Goal: Communication & Community: Answer question/provide support

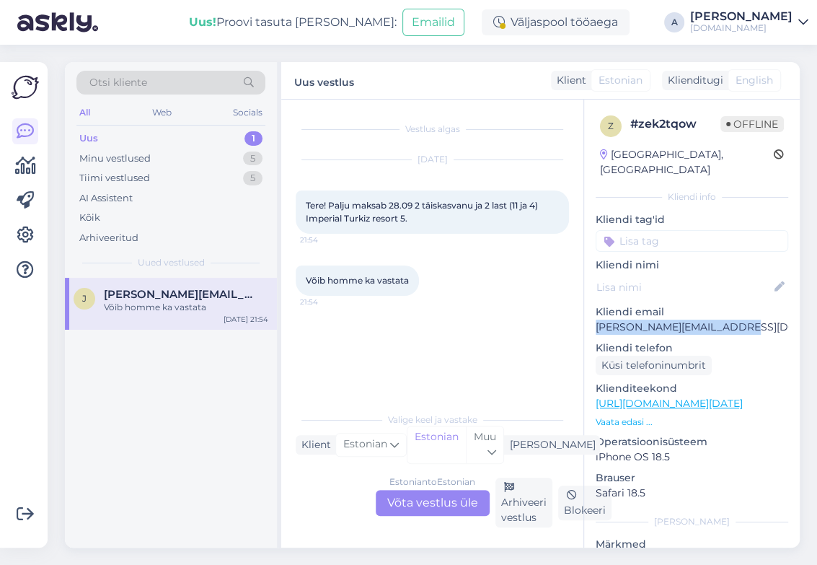
click at [214, 161] on div "Minu vestlused 5" at bounding box center [170, 159] width 189 height 20
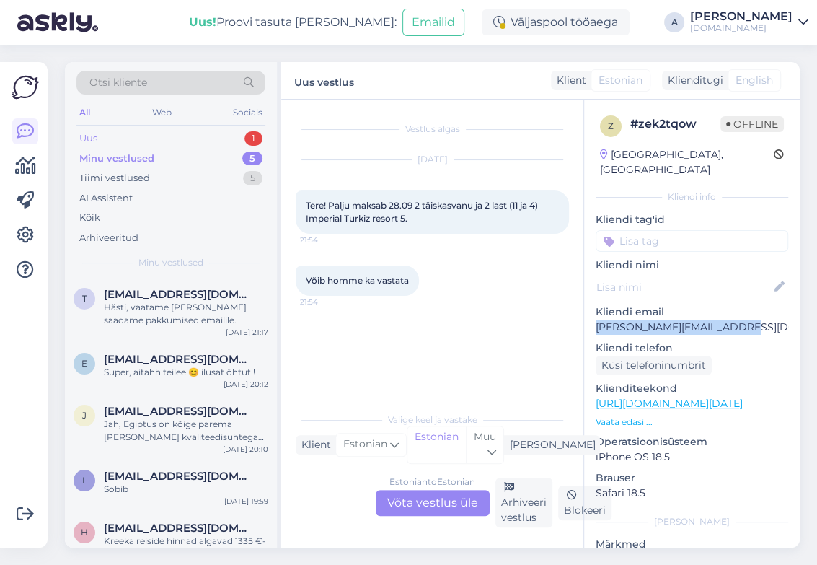
click at [220, 139] on div "Uus 1" at bounding box center [170, 138] width 189 height 20
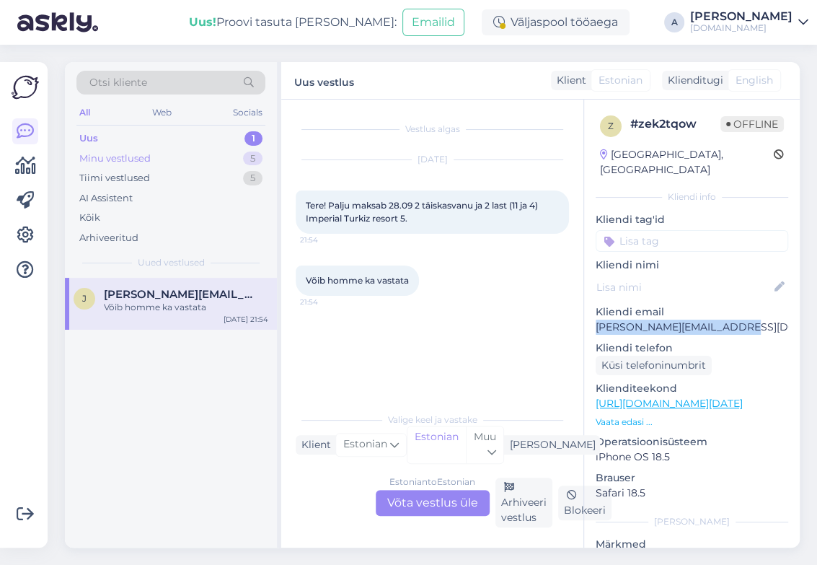
click at [216, 164] on div "Minu vestlused 5" at bounding box center [170, 159] width 189 height 20
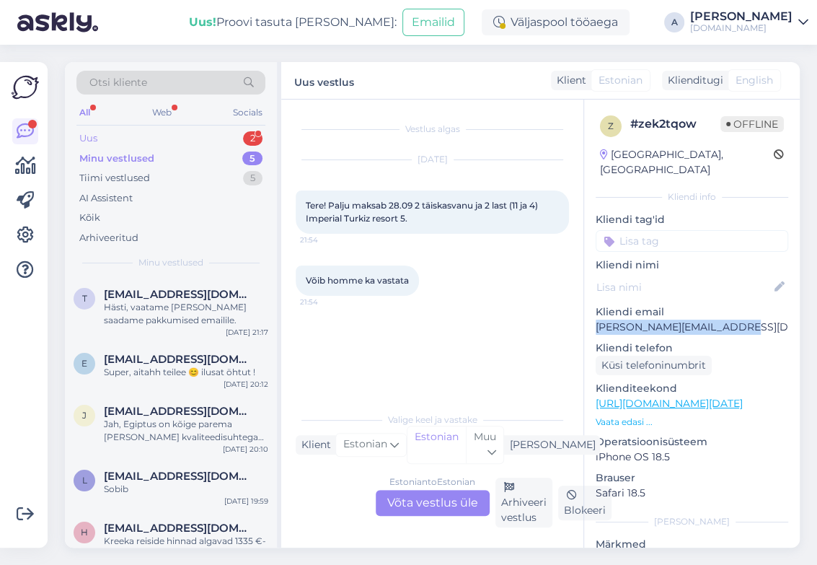
click at [231, 133] on div "Uus 2" at bounding box center [170, 138] width 189 height 20
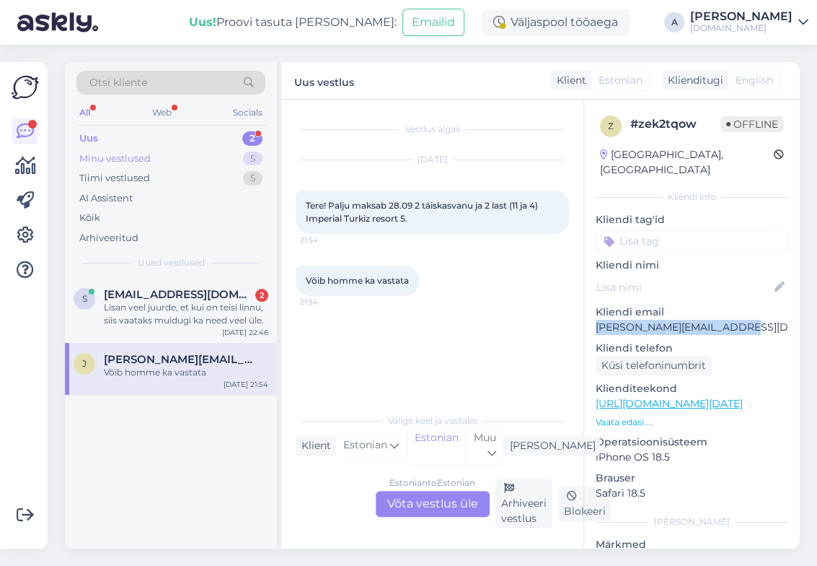
click at [252, 160] on div "5" at bounding box center [252, 158] width 19 height 14
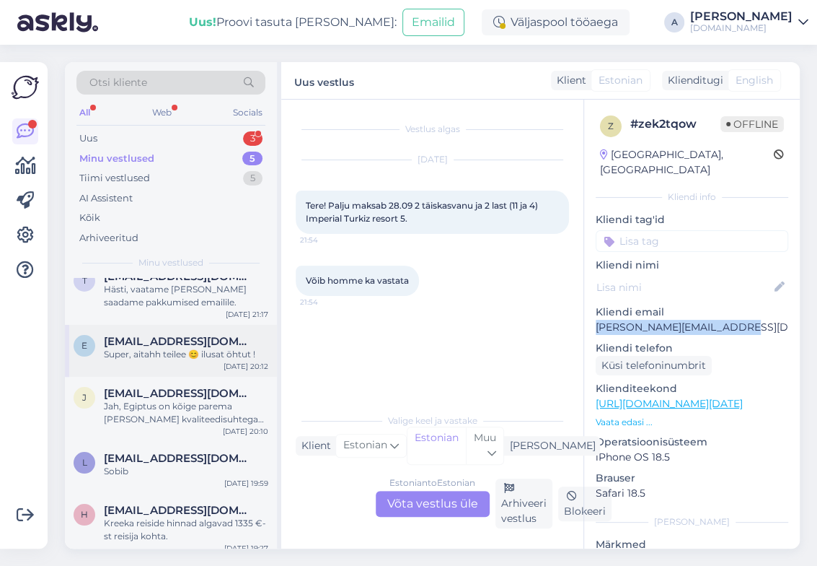
scroll to position [27, 0]
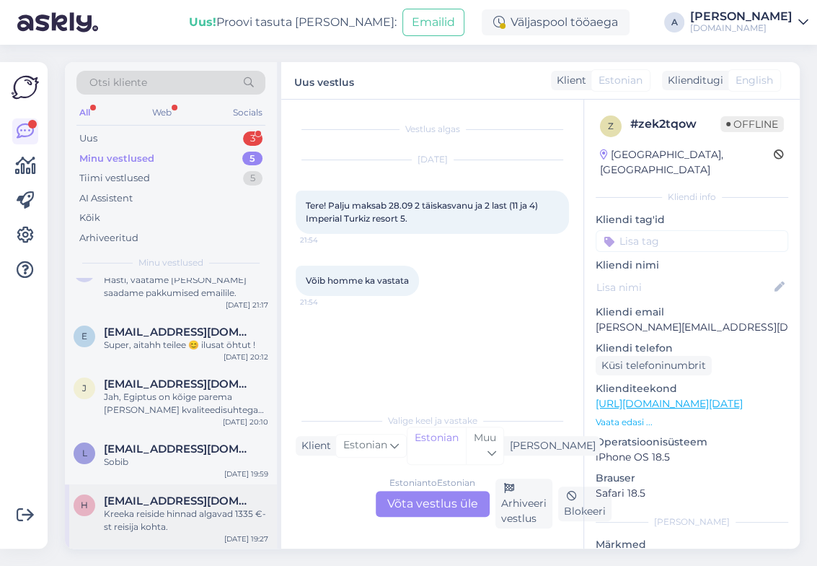
click at [207, 492] on div "h [EMAIL_ADDRESS][DOMAIN_NAME] Kreeka reiside hinnad algavad 1335 €-st reisija …" at bounding box center [171, 516] width 212 height 65
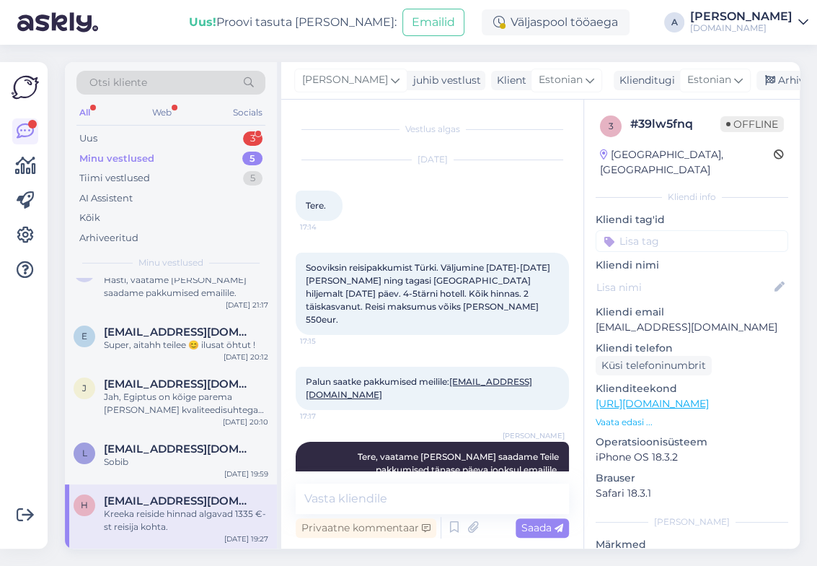
scroll to position [278, 0]
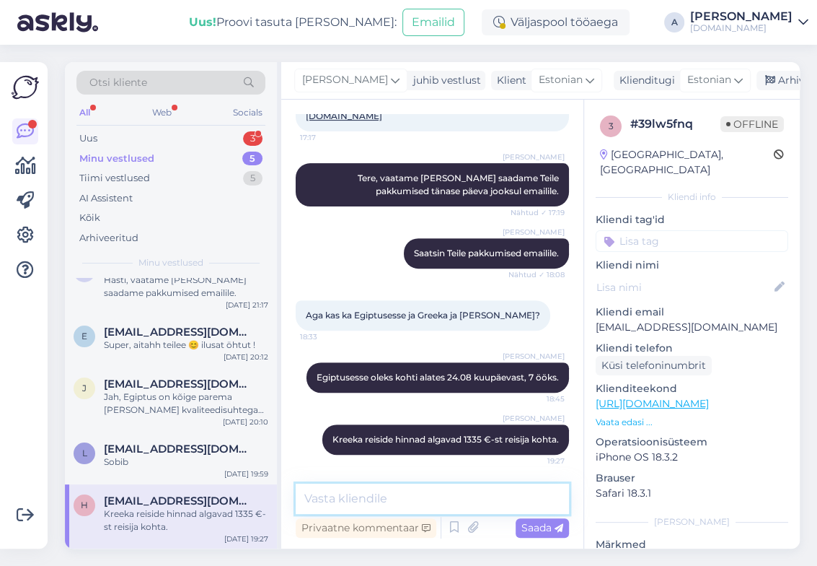
click at [418, 483] on textarea at bounding box center [432, 498] width 273 height 30
type textarea "K"
type textarea "[PERSON_NAME] sihtkoht Teile sobiks?"
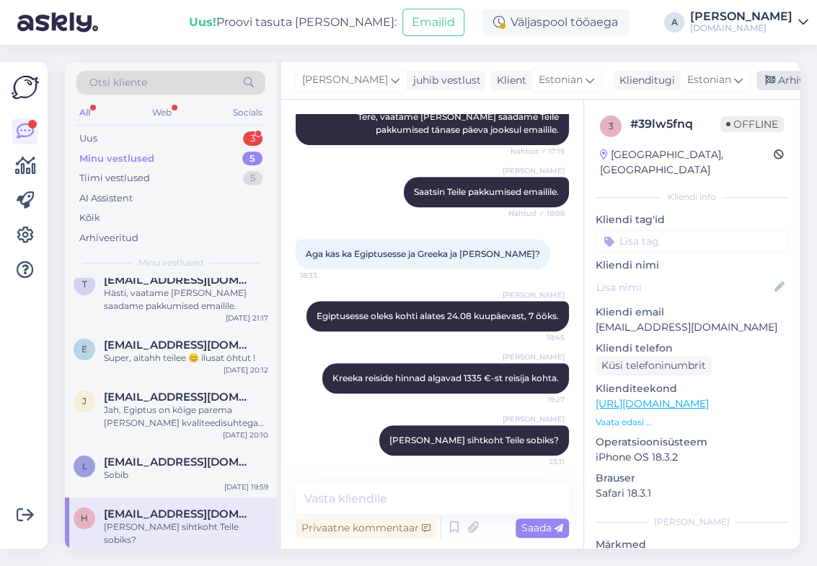
click at [757, 84] on div "Arhiveeri vestlus" at bounding box center [812, 80] width 111 height 19
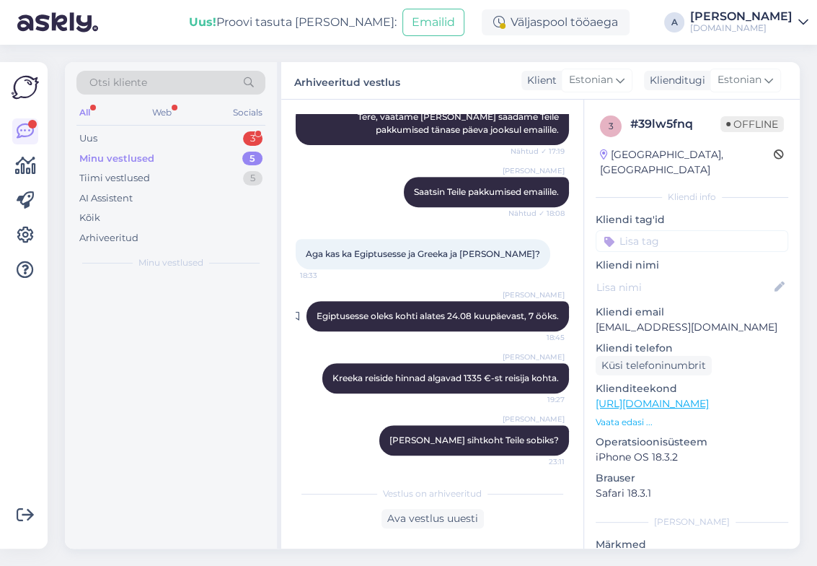
scroll to position [0, 0]
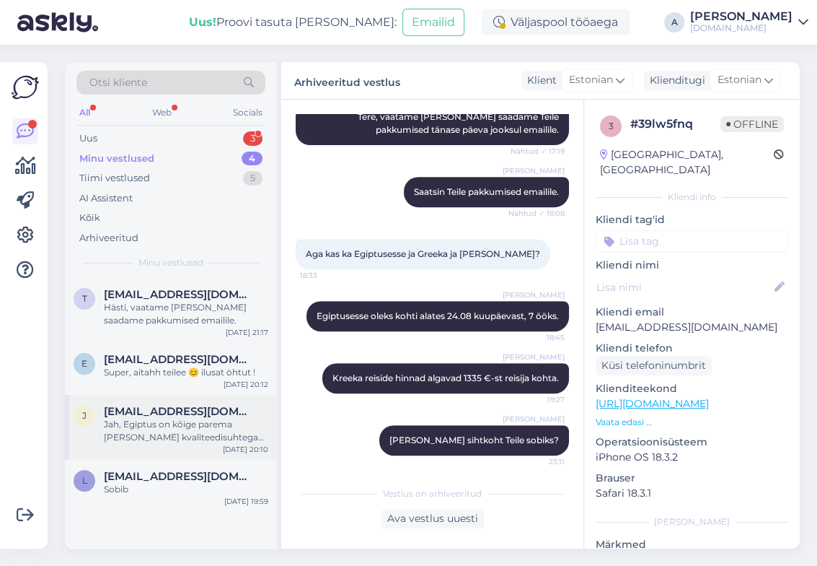
click at [180, 439] on div "Jah, Egiptus on kõige parema [PERSON_NAME] kvaliteedisuhtega [PERSON_NAME] on k…" at bounding box center [186, 431] width 164 height 26
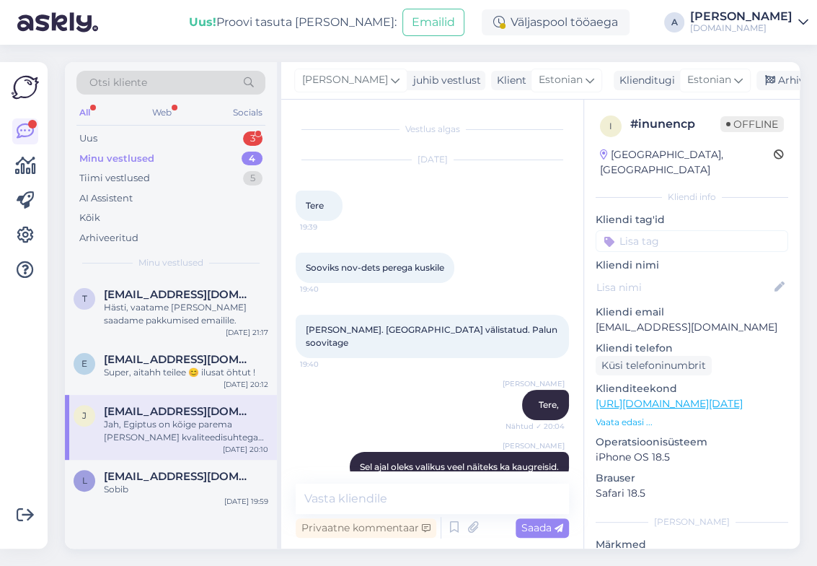
scroll to position [289, 0]
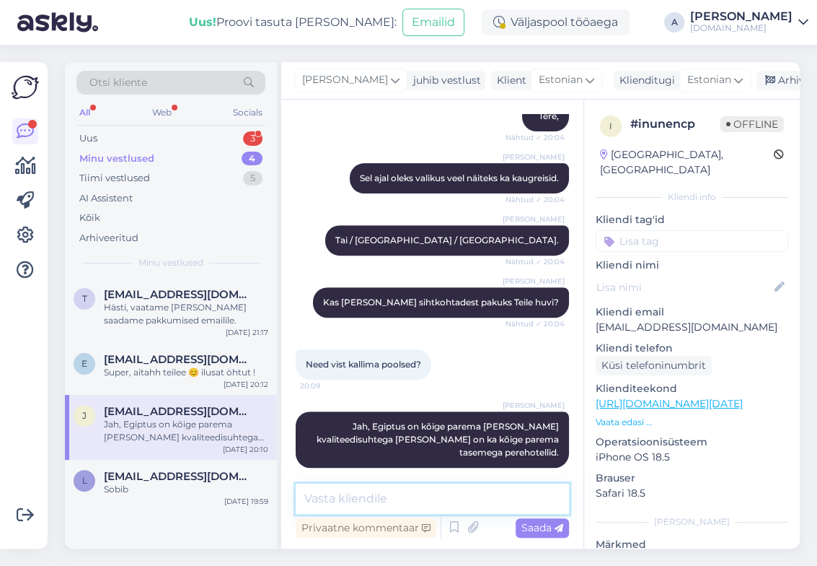
click at [407, 497] on textarea at bounding box center [432, 498] width 273 height 30
type textarea "[PERSON_NAME] sihtkoht Teile huvi pakuks? :)"
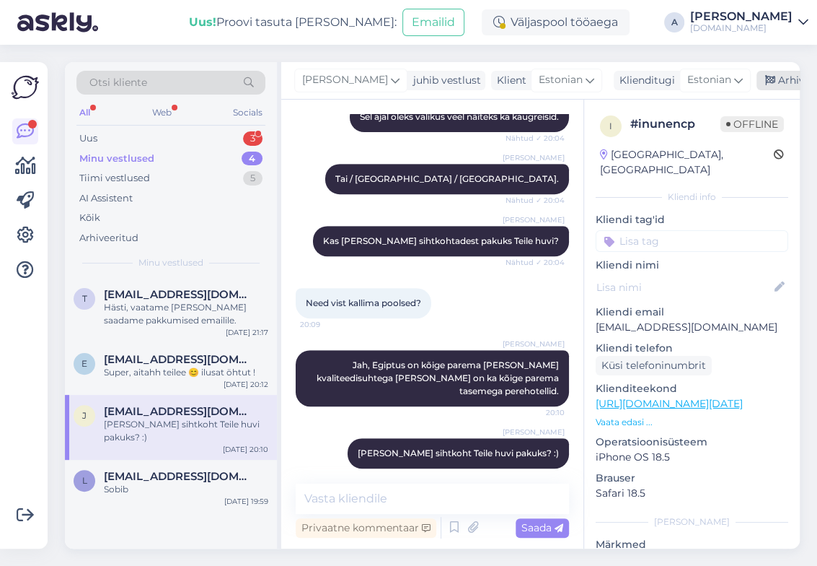
click at [757, 86] on div "Arhiveeri vestlus" at bounding box center [812, 80] width 111 height 19
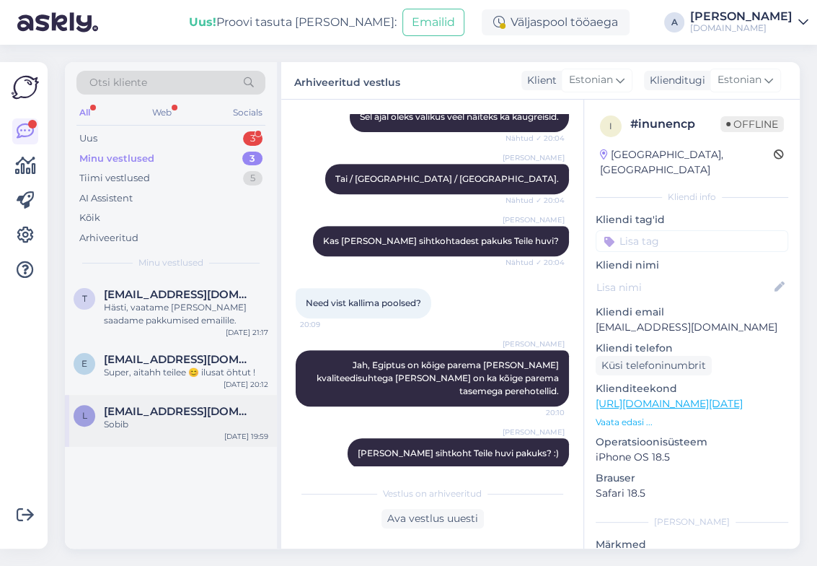
click at [192, 414] on span "[EMAIL_ADDRESS][DOMAIN_NAME]" at bounding box center [179, 411] width 150 height 13
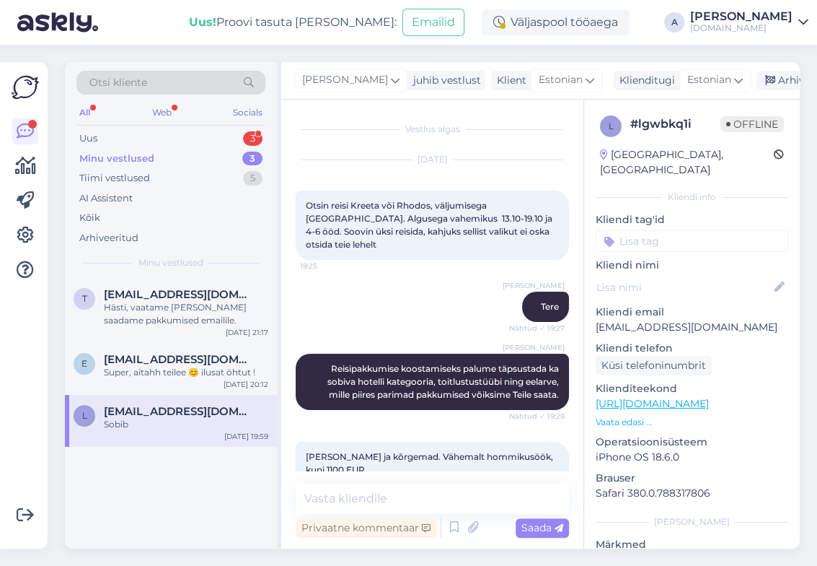
scroll to position [141, 0]
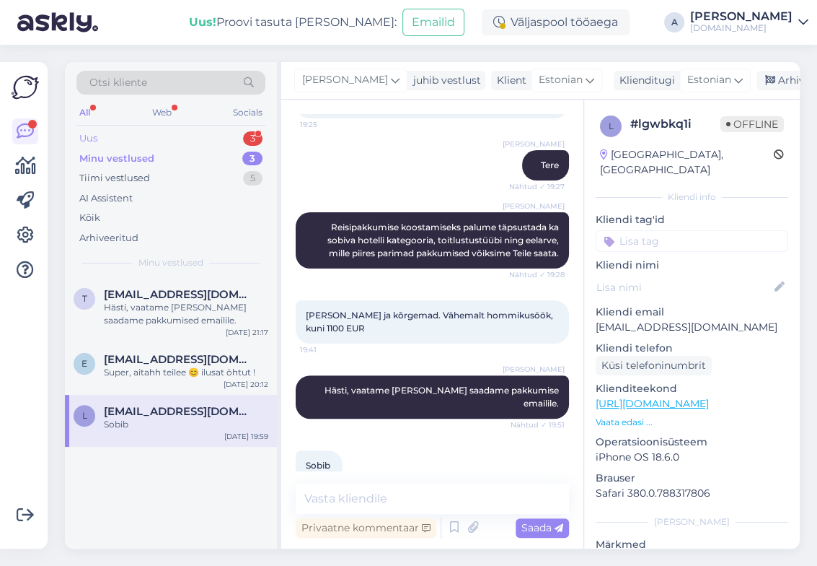
click at [245, 139] on div "3" at bounding box center [252, 138] width 19 height 14
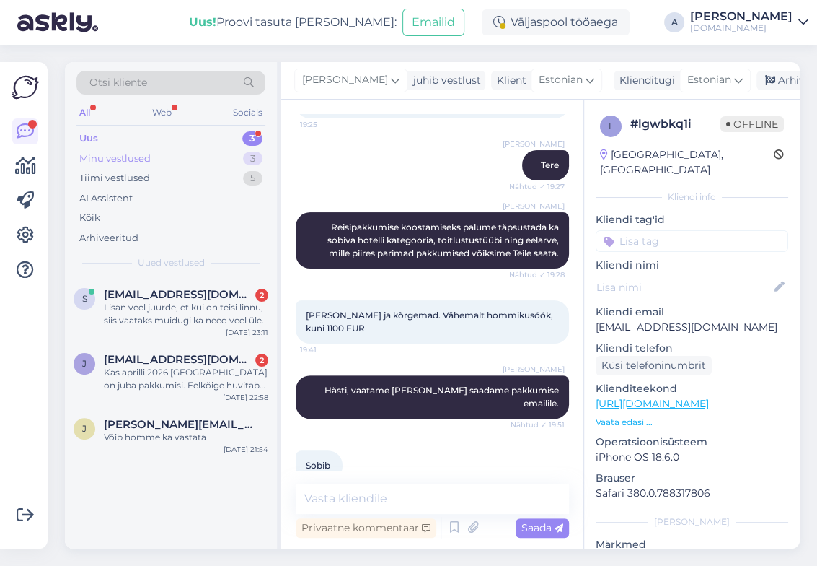
click at [243, 151] on div "Minu vestlused 3" at bounding box center [170, 159] width 189 height 20
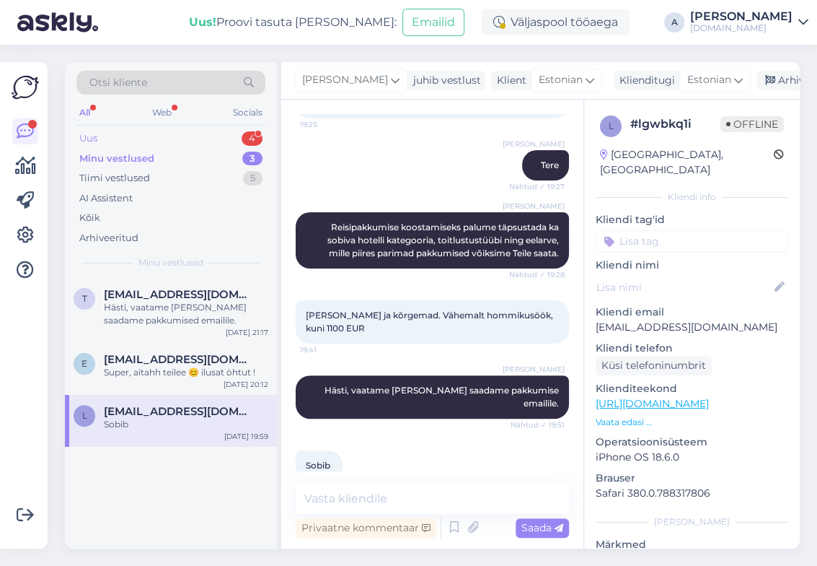
click at [209, 136] on div "Uus 4" at bounding box center [170, 138] width 189 height 20
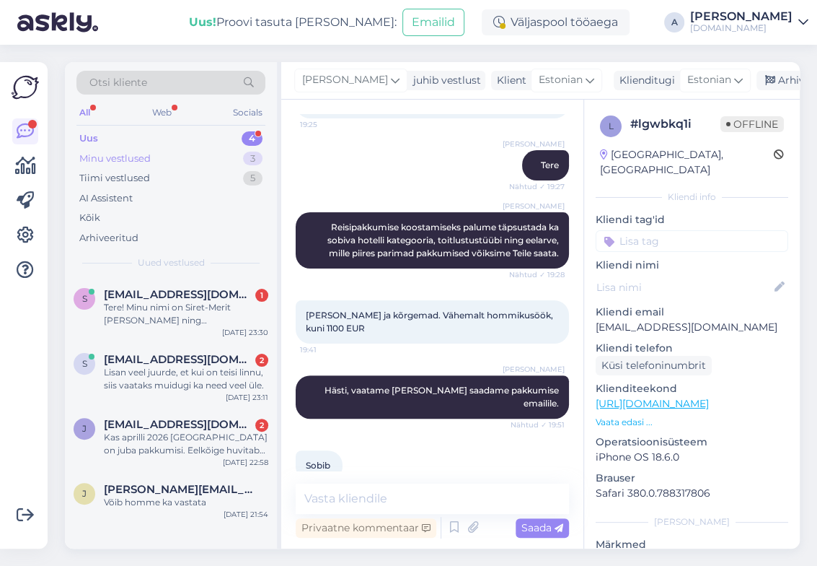
click at [172, 152] on div "Minu vestlused 3" at bounding box center [170, 159] width 189 height 20
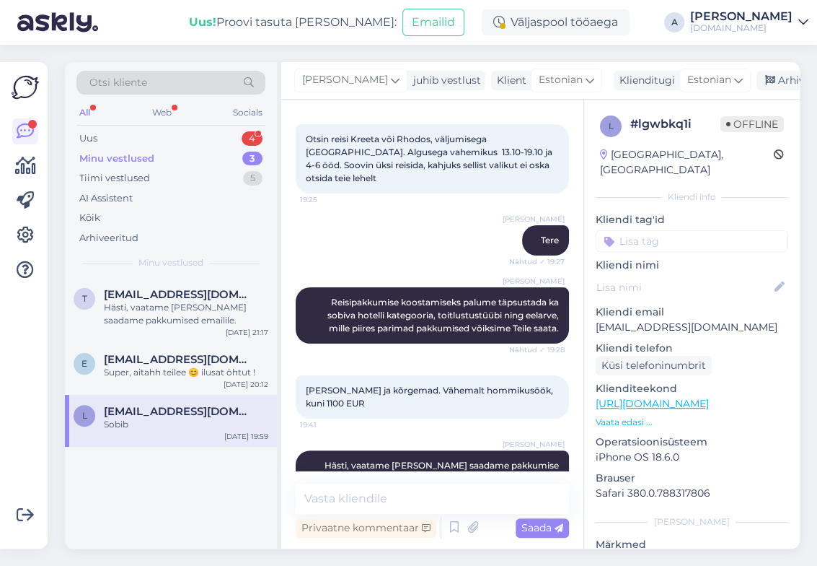
scroll to position [0, 0]
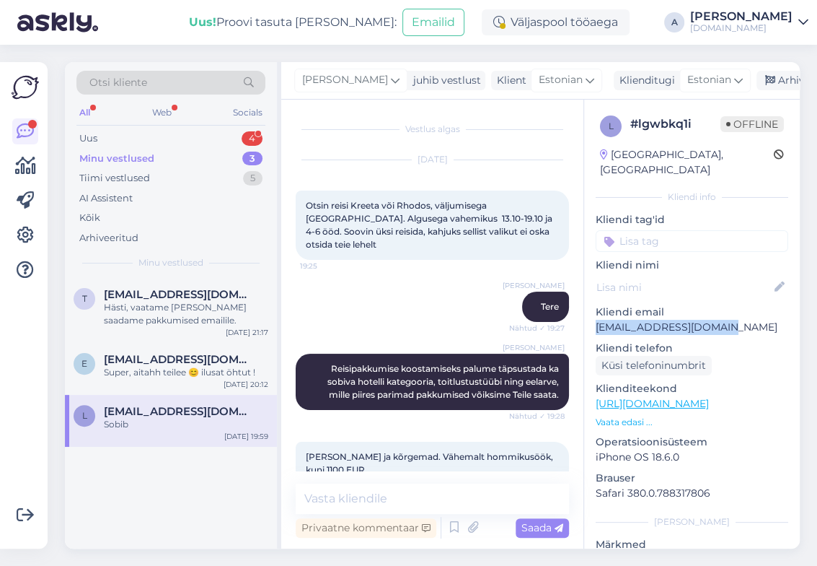
drag, startPoint x: 669, startPoint y: 311, endPoint x: 592, endPoint y: 320, distance: 77.0
click at [592, 320] on div "l # lgwbkq1i Offline [GEOGRAPHIC_DATA], [GEOGRAPHIC_DATA] Kliendi info Kliendi …" at bounding box center [692, 404] width 216 height 608
copy p "[EMAIL_ADDRESS][DOMAIN_NAME]"
click at [172, 313] on div "Hästi, vaatame [PERSON_NAME] saadame pakkumised emailile." at bounding box center [186, 314] width 164 height 26
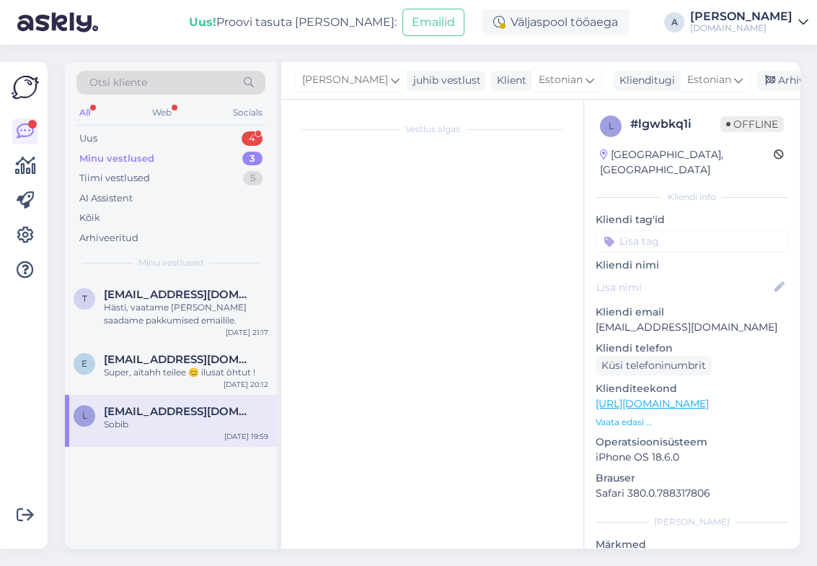
click at [183, 405] on span "[EMAIL_ADDRESS][DOMAIN_NAME]" at bounding box center [179, 411] width 150 height 13
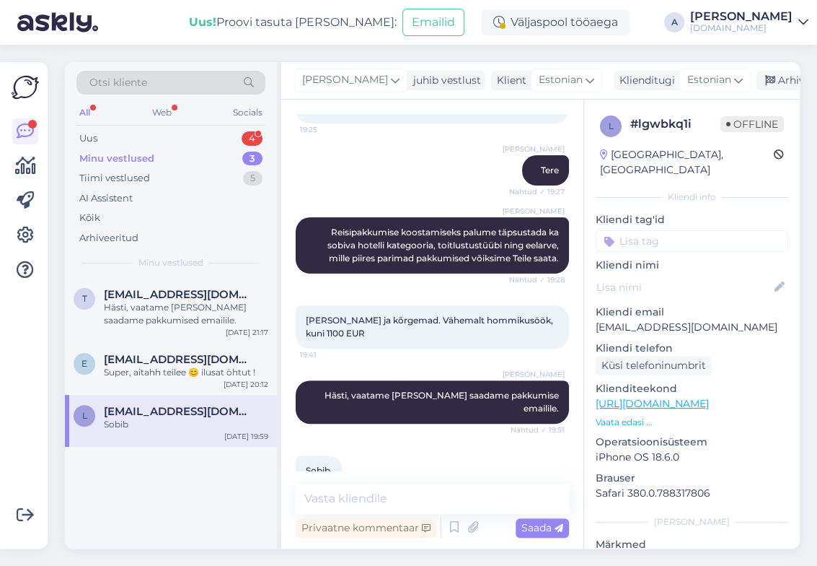
scroll to position [141, 0]
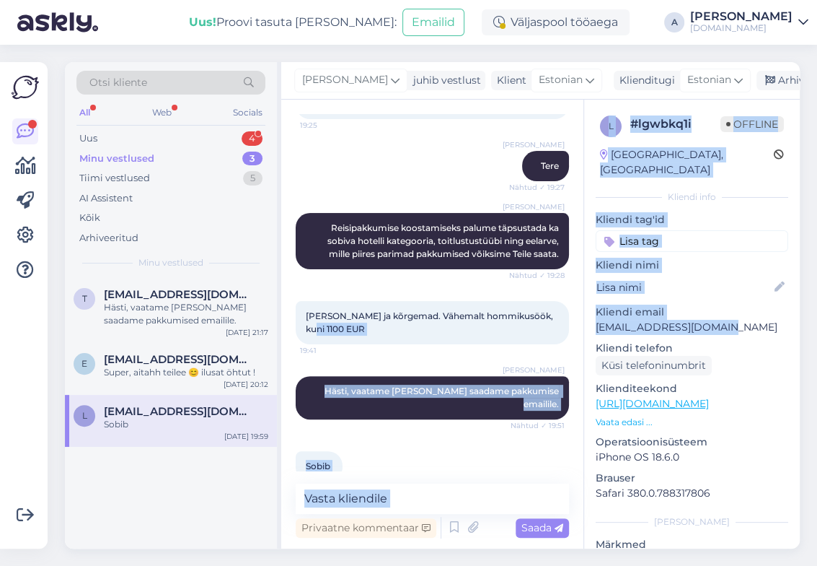
copy div "1100 EUR 19:41 [PERSON_NAME], vaatame [PERSON_NAME] saadame pakkumise emailile.…"
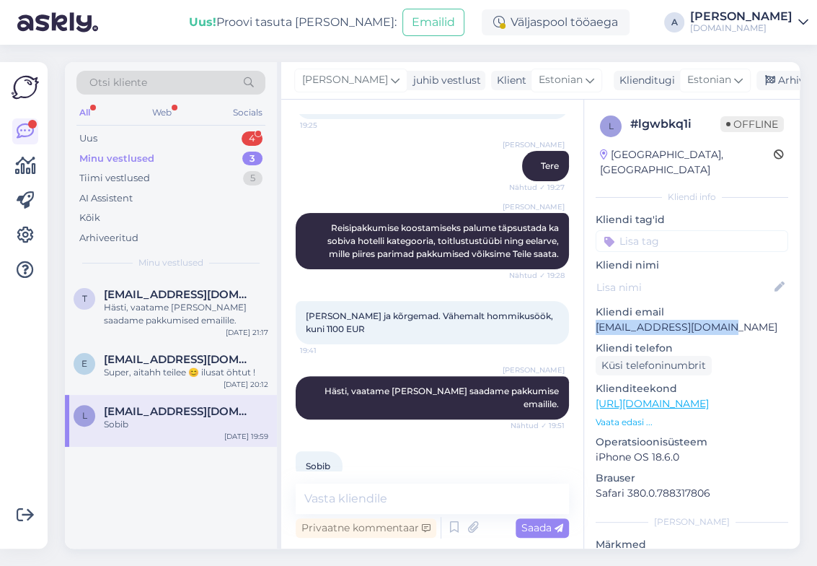
copy p "[EMAIL_ADDRESS][DOMAIN_NAME]"
drag, startPoint x: 721, startPoint y: 311, endPoint x: 590, endPoint y: 314, distance: 130.6
click at [590, 314] on div "l # lgwbkq1i Offline [GEOGRAPHIC_DATA], [GEOGRAPHIC_DATA] Kliendi info Kliendi …" at bounding box center [692, 404] width 216 height 608
click at [348, 494] on textarea at bounding box center [432, 498] width 273 height 30
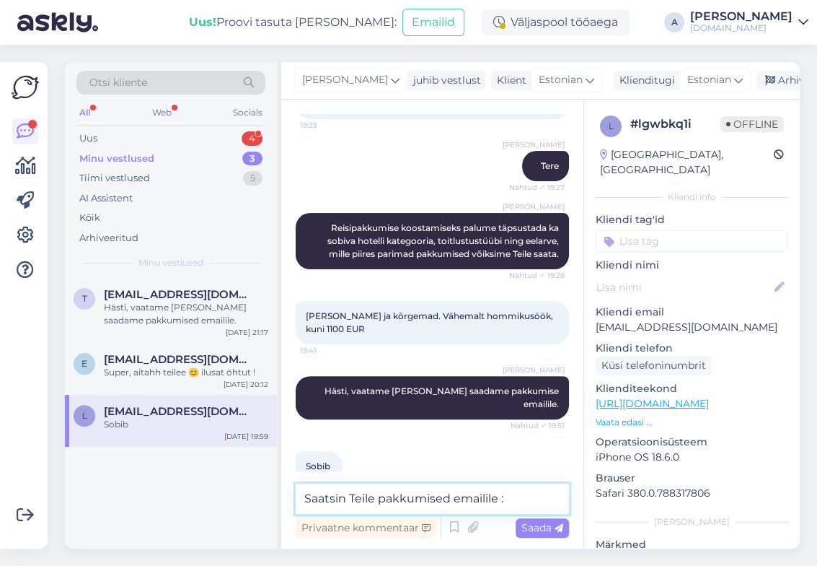
type textarea "Saatsin Teile pakkumised emailile :)"
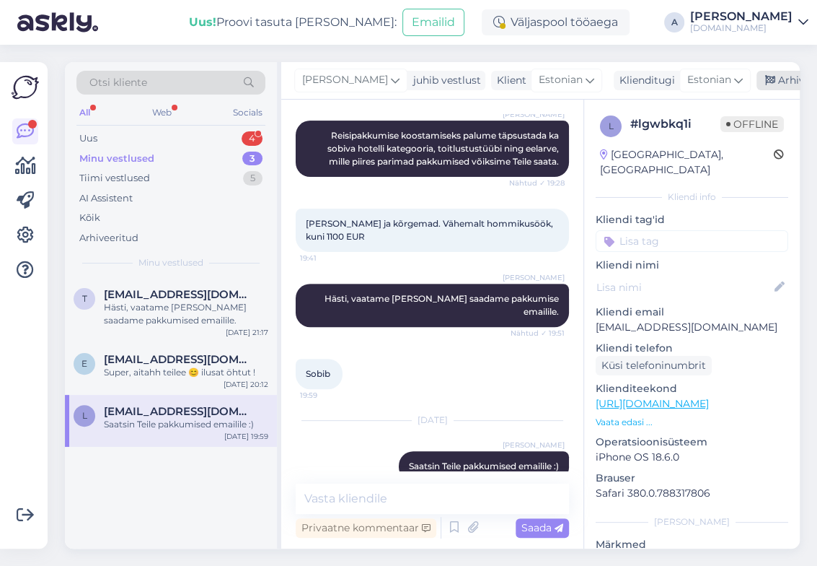
click at [764, 79] on div "Arhiveeri vestlus" at bounding box center [812, 80] width 111 height 19
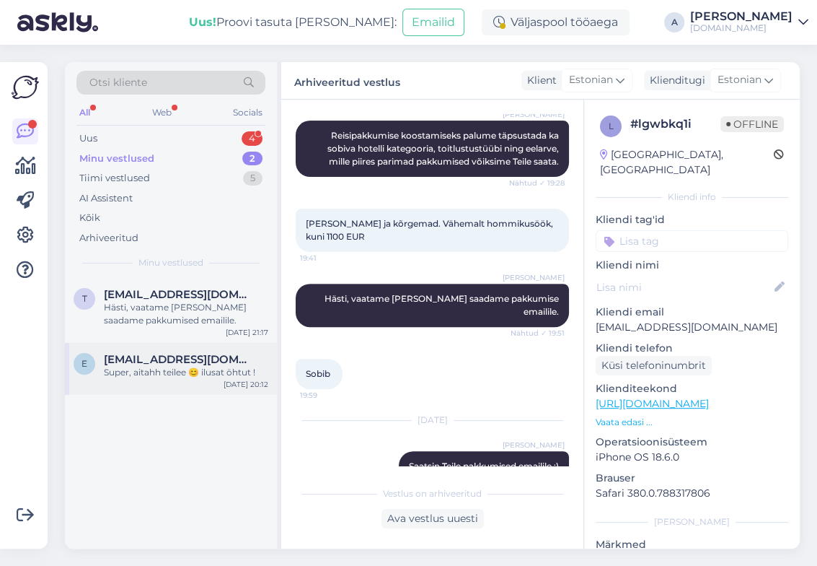
click at [165, 357] on span "[EMAIL_ADDRESS][DOMAIN_NAME]" at bounding box center [179, 359] width 150 height 13
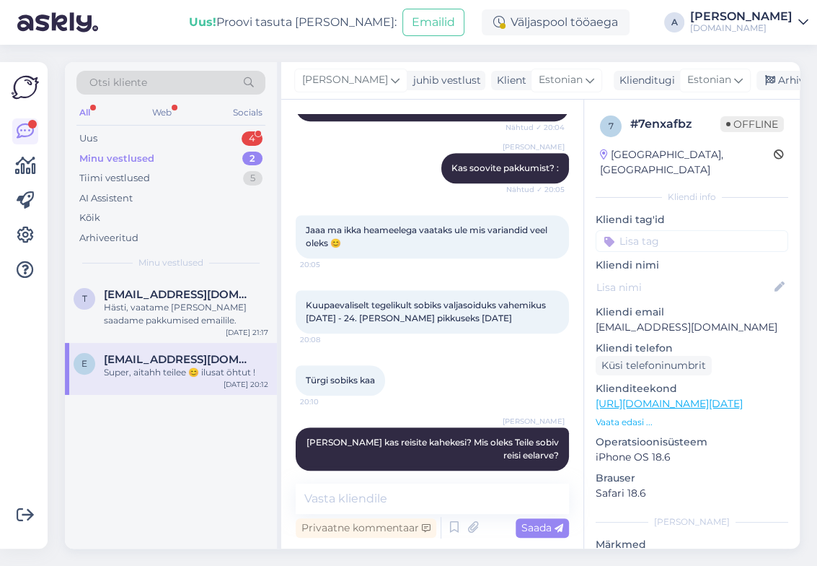
scroll to position [351, 0]
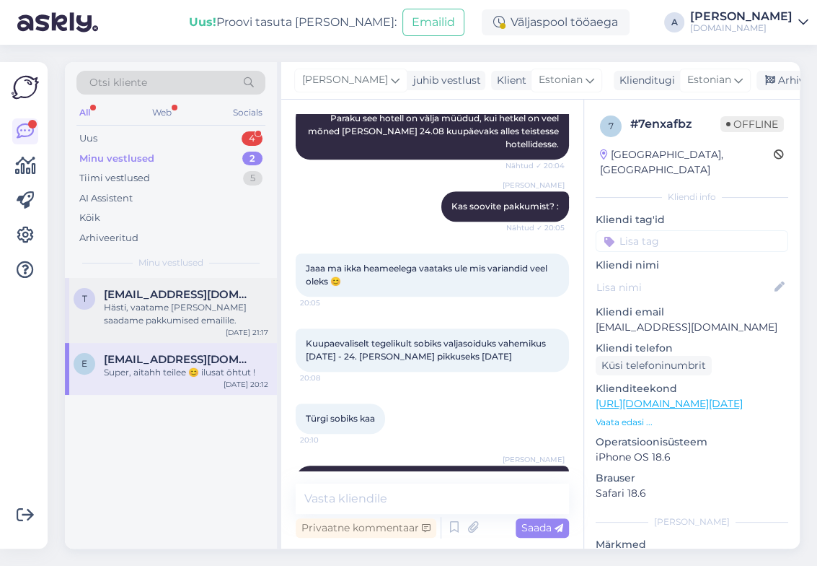
click at [194, 309] on div "Hästi, vaatame [PERSON_NAME] saadame pakkumised emailile." at bounding box center [186, 314] width 164 height 26
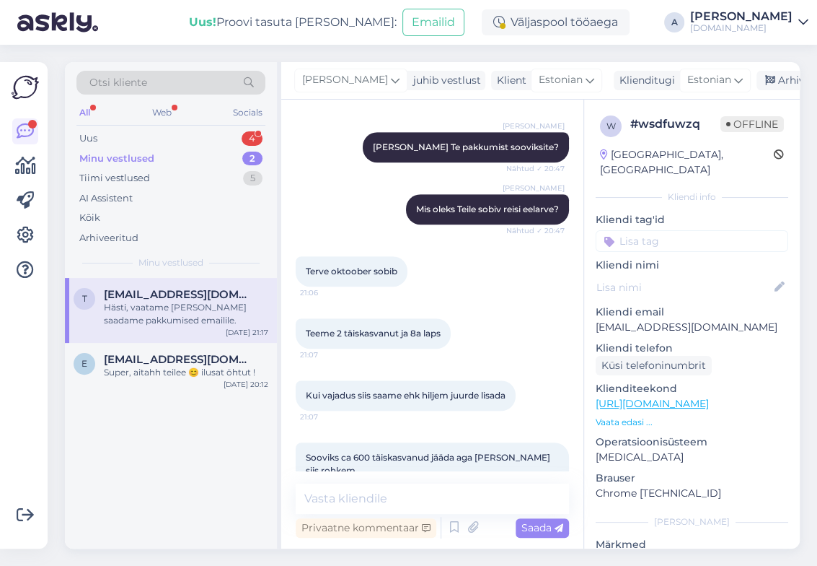
scroll to position [721, 0]
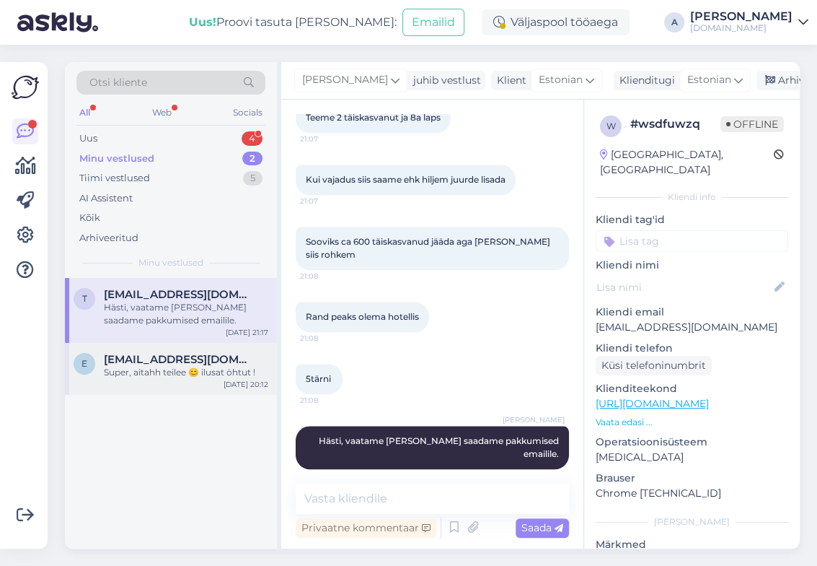
click at [216, 373] on div "Super, aitahh teilee 😊 ilusat öhtut !" at bounding box center [186, 372] width 164 height 13
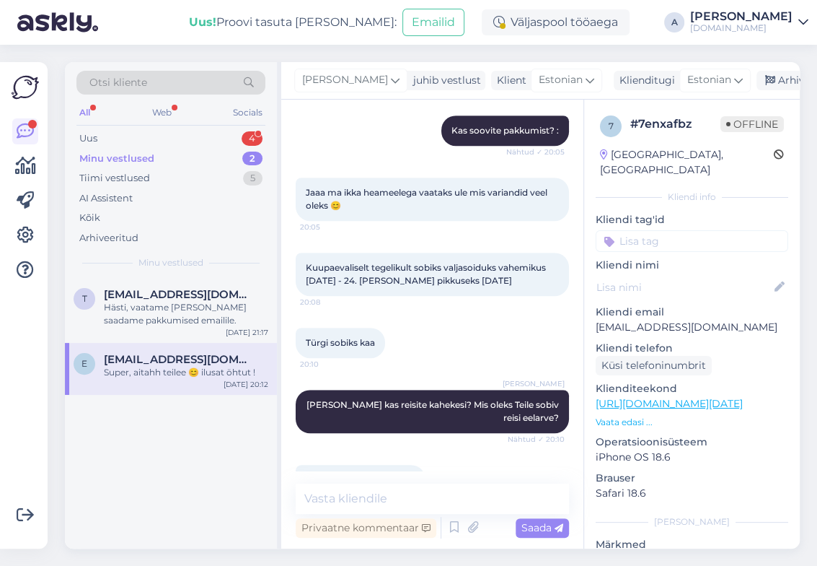
scroll to position [423, 0]
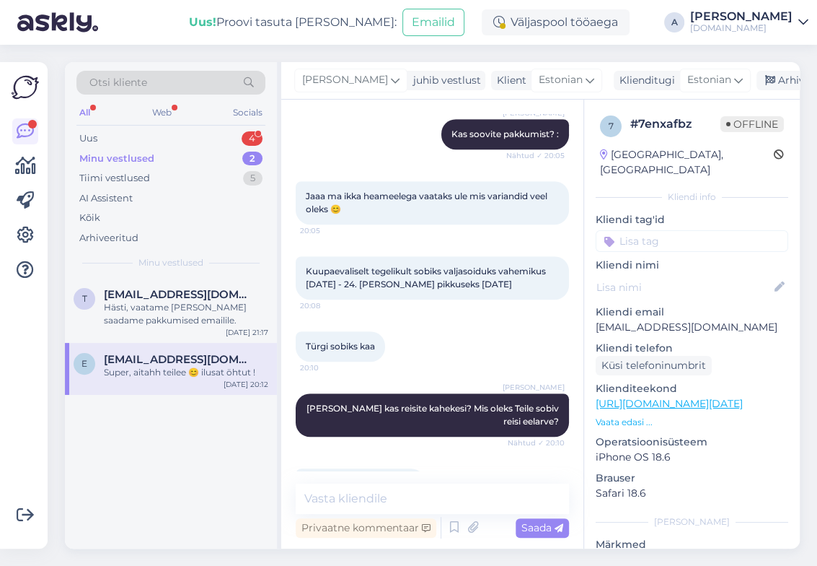
click at [462, 291] on div "Kuupaevaliselt tegelikult sobiks valjasoiduks vahemikus [DATE] - 24. [PERSON_NA…" at bounding box center [432, 277] width 273 height 75
drag, startPoint x: 711, startPoint y: 310, endPoint x: 592, endPoint y: 311, distance: 119.8
click at [592, 311] on div "7 # 7enxafbz Offline [GEOGRAPHIC_DATA], [GEOGRAPHIC_DATA] Kliendi info Kliendi …" at bounding box center [692, 404] width 216 height 608
copy p "[EMAIL_ADDRESS][DOMAIN_NAME]"
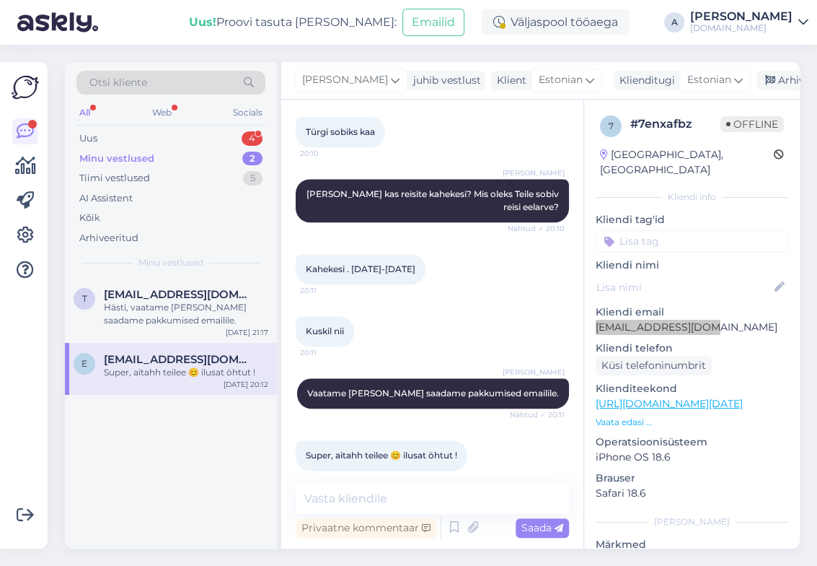
scroll to position [640, 0]
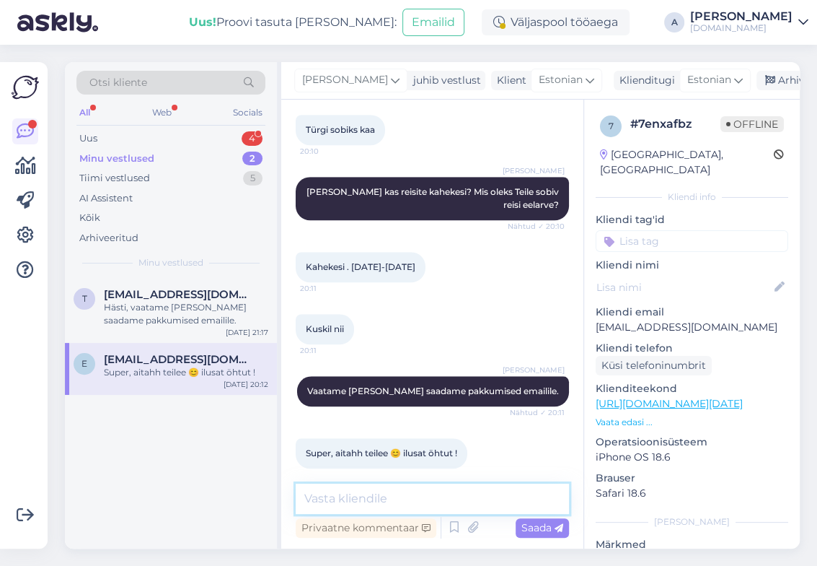
click at [377, 497] on textarea at bounding box center [432, 498] width 273 height 30
type textarea "Saatsin Teile pakkumised emailile :)"
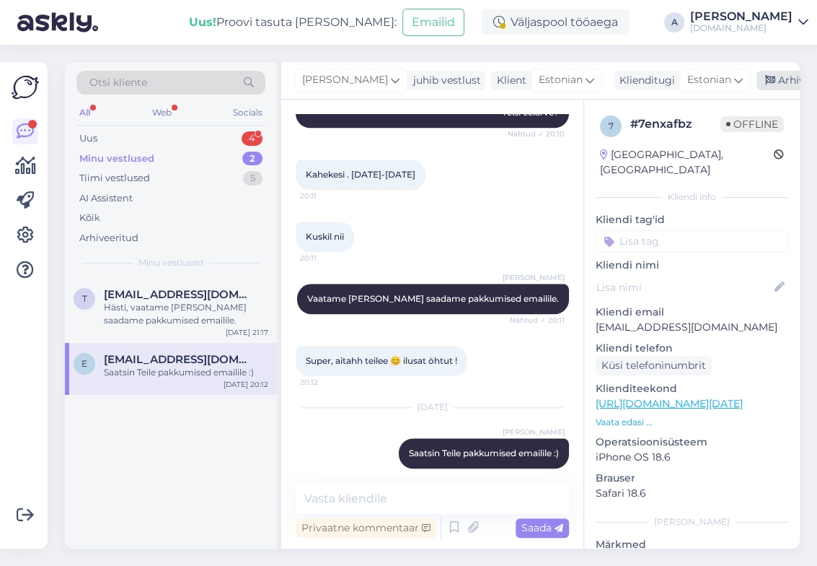
click at [757, 83] on div "Arhiveeri vestlus" at bounding box center [812, 80] width 111 height 19
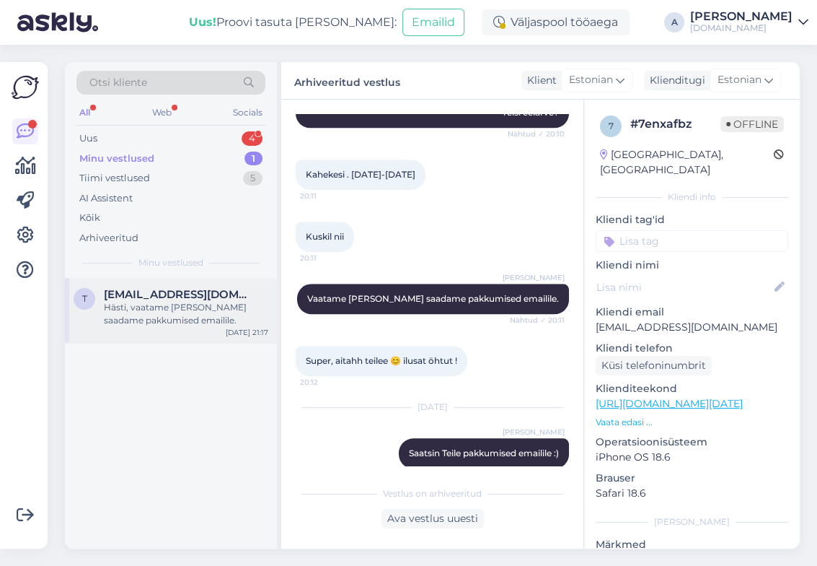
click at [210, 294] on span "[EMAIL_ADDRESS][DOMAIN_NAME]" at bounding box center [179, 294] width 150 height 13
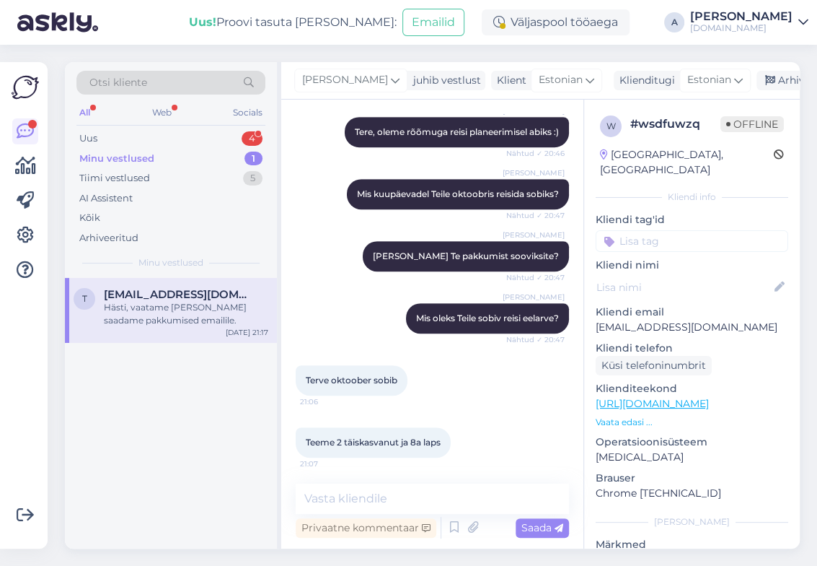
scroll to position [216, 0]
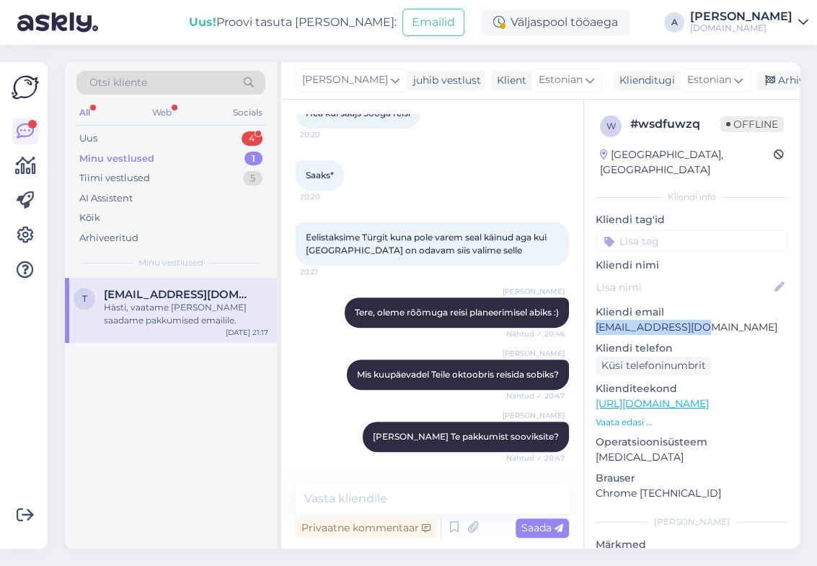
drag, startPoint x: 670, startPoint y: 309, endPoint x: 586, endPoint y: 312, distance: 83.7
click at [586, 312] on div "w # wsdfuwzq Offline [GEOGRAPHIC_DATA], [GEOGRAPHIC_DATA] Kliendi info Kliendi …" at bounding box center [692, 404] width 216 height 608
copy p "[EMAIL_ADDRESS][DOMAIN_NAME]"
click at [697, 397] on link "[URL][DOMAIN_NAME]" at bounding box center [652, 403] width 113 height 13
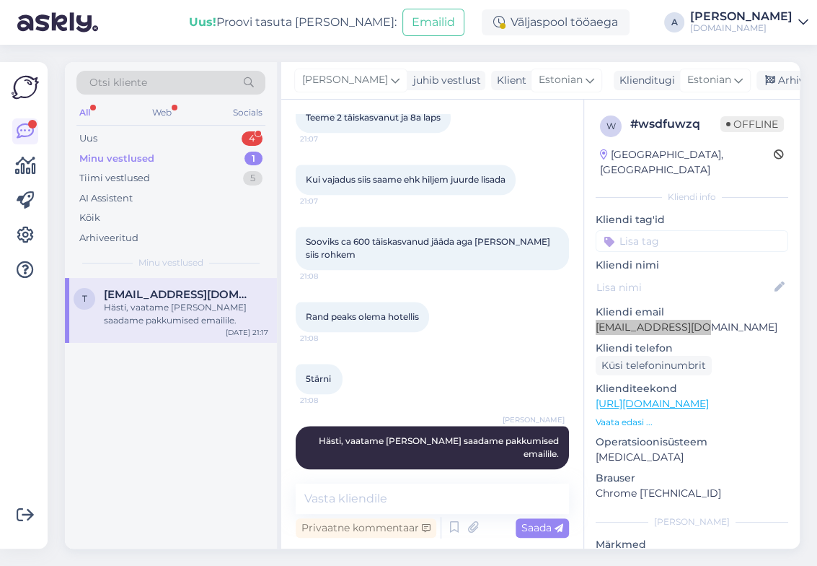
scroll to position [721, 0]
copy p "[EMAIL_ADDRESS][DOMAIN_NAME]"
drag, startPoint x: 709, startPoint y: 309, endPoint x: 588, endPoint y: 304, distance: 121.3
click at [588, 304] on div "w # wsdfuwzq Offline [GEOGRAPHIC_DATA], [GEOGRAPHIC_DATA] Kliendi info Kliendi …" at bounding box center [692, 404] width 216 height 608
click at [386, 500] on textarea at bounding box center [432, 498] width 273 height 30
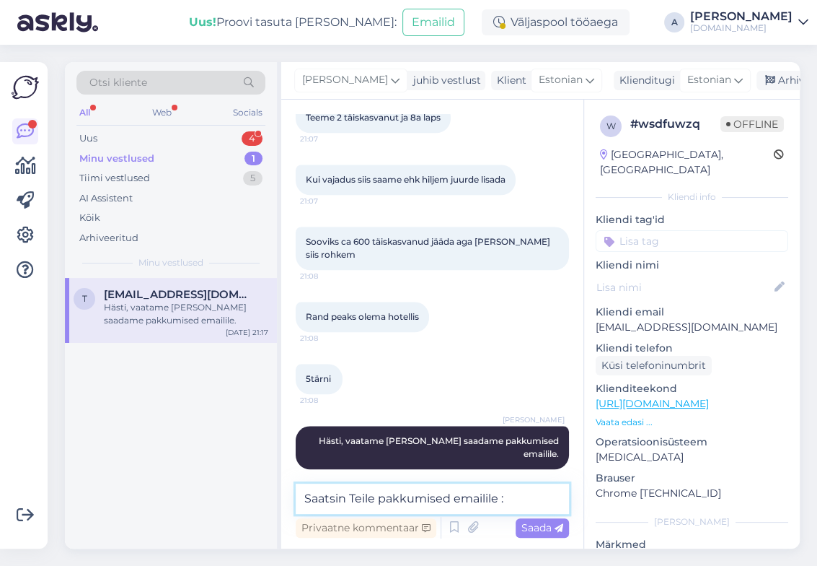
type textarea "Saatsin Teile pakkumised emailile :)"
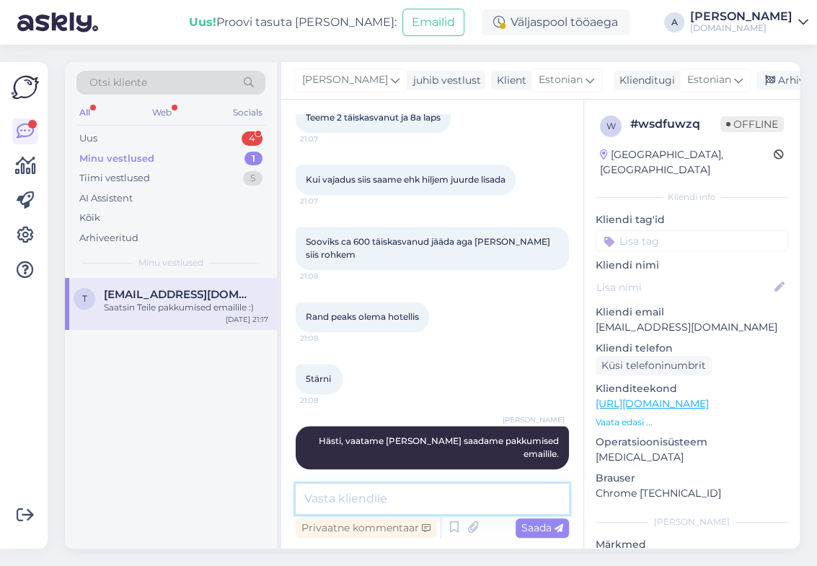
scroll to position [814, 0]
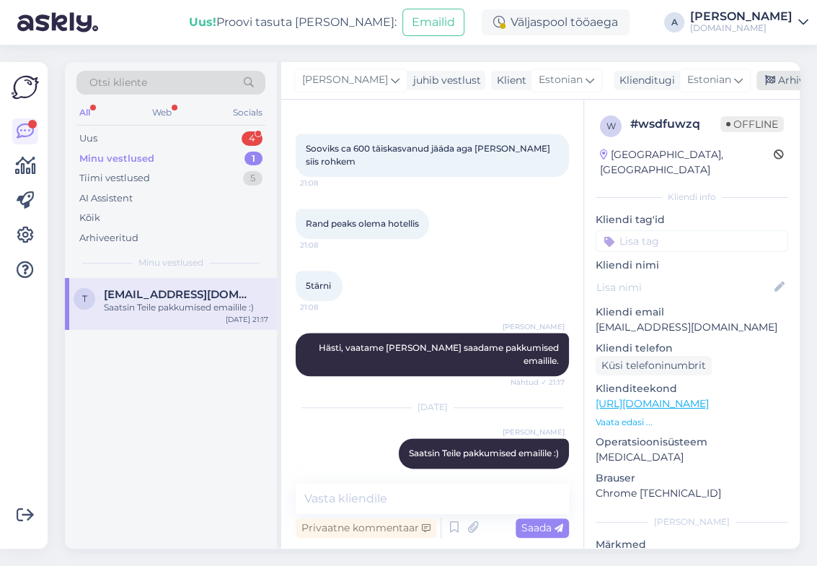
click at [768, 77] on div "Arhiveeri vestlus" at bounding box center [812, 80] width 111 height 19
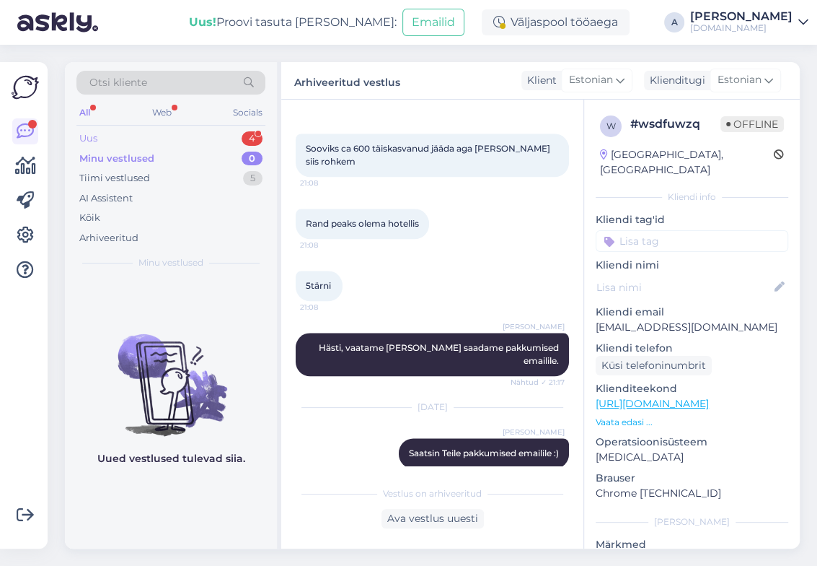
click at [142, 133] on div "Uus 4" at bounding box center [170, 138] width 189 height 20
